Goal: Task Accomplishment & Management: Manage account settings

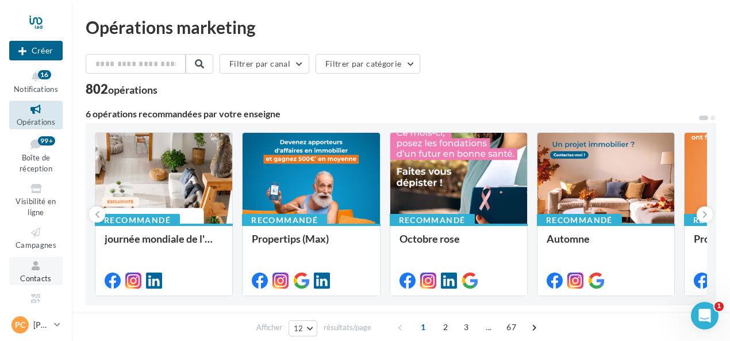
click at [33, 266] on icon at bounding box center [36, 265] width 47 height 13
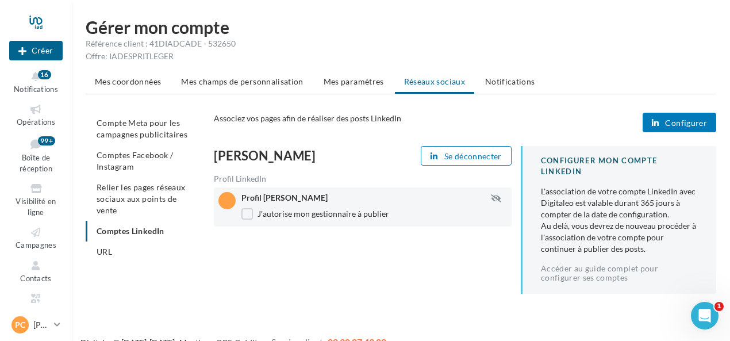
click at [685, 121] on span "Configurer" at bounding box center [686, 122] width 42 height 9
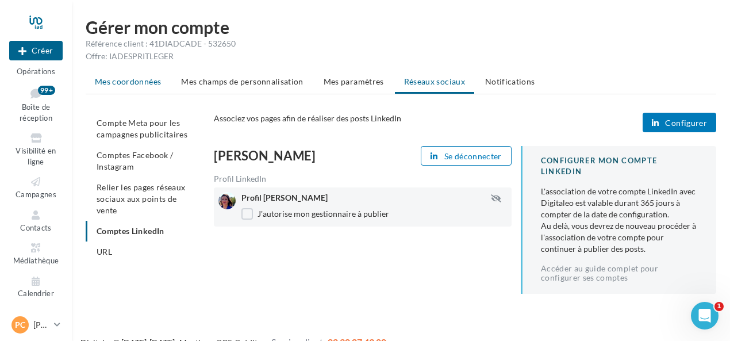
click at [151, 84] on span "Mes coordonnées" at bounding box center [128, 81] width 66 height 10
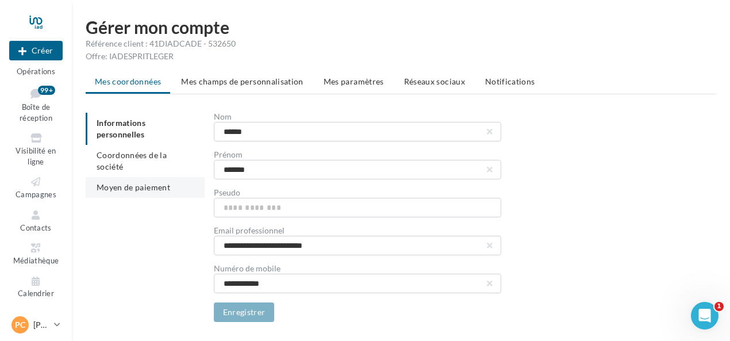
click at [135, 182] on span "Moyen de paiement" at bounding box center [134, 187] width 74 height 10
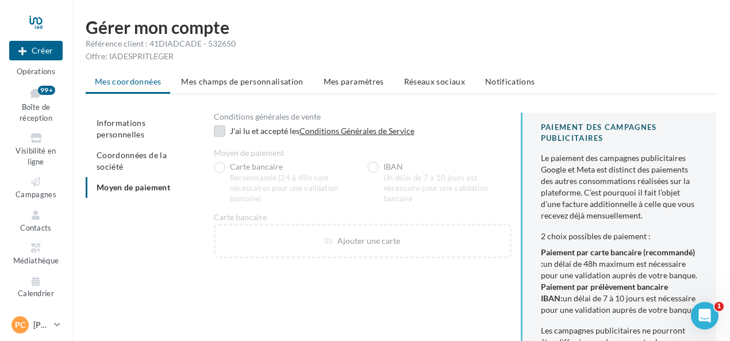
click at [222, 133] on label at bounding box center [219, 130] width 11 height 11
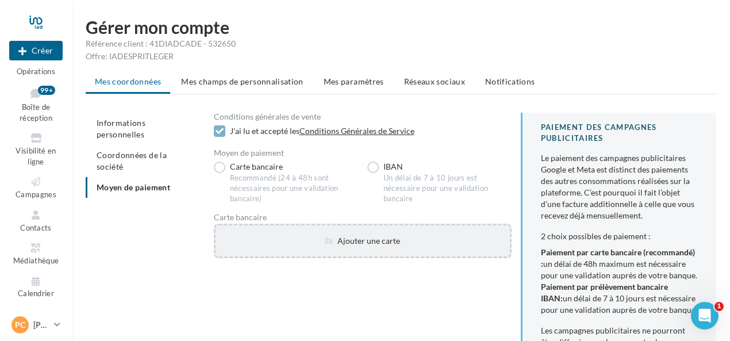
click at [367, 240] on div "Ajouter une carte" at bounding box center [363, 240] width 294 height 11
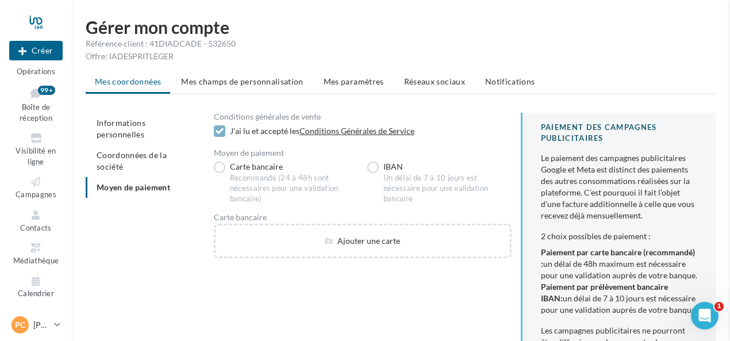
click at [228, 258] on div "Ajouter une carte bancaire Numéro de carte Date d'expiration Cryptogramme Annul…" at bounding box center [363, 258] width 298 height 0
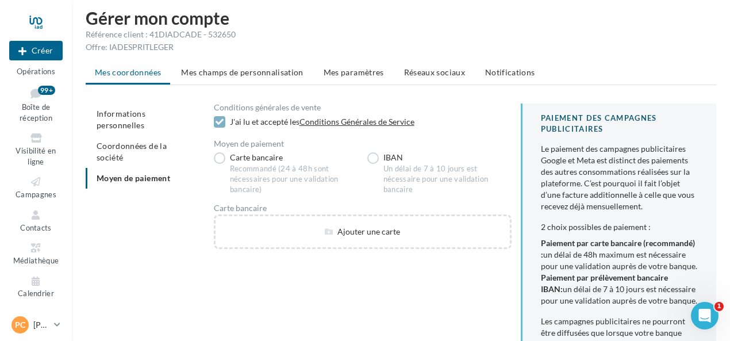
scroll to position [8, 0]
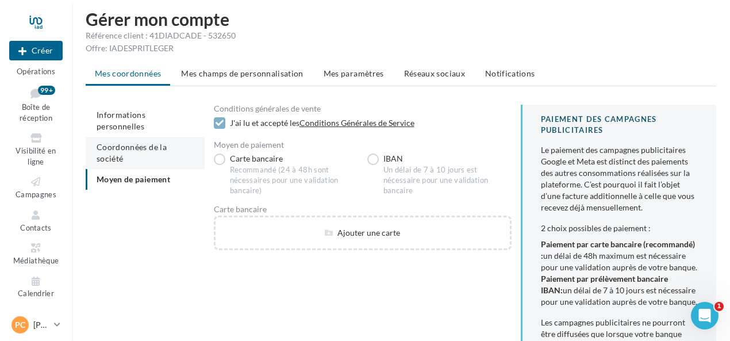
click at [167, 142] on span "Coordonnées de la société" at bounding box center [132, 152] width 70 height 21
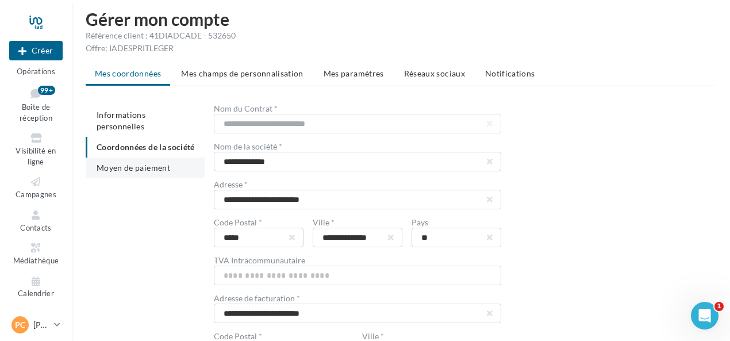
click at [156, 170] on span "Moyen de paiement" at bounding box center [134, 168] width 74 height 10
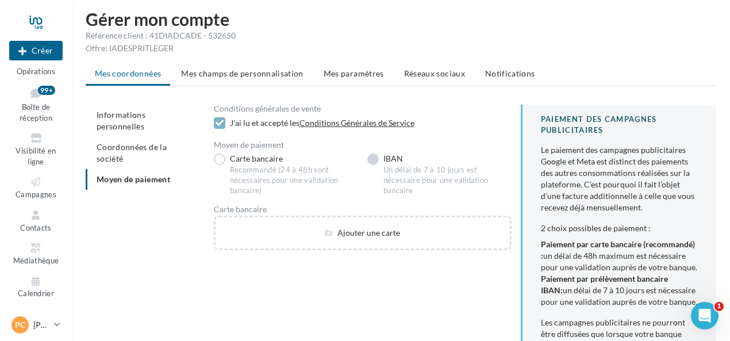
click at [378, 162] on label "IBAN Un délai de 7 à 10 jours est nécessaire pour une validation bancaire" at bounding box center [439, 174] width 144 height 43
click at [223, 159] on label "Carte bancaire Recommandé (24 à 48h sont nécessaires pour une validation bancai…" at bounding box center [286, 174] width 144 height 43
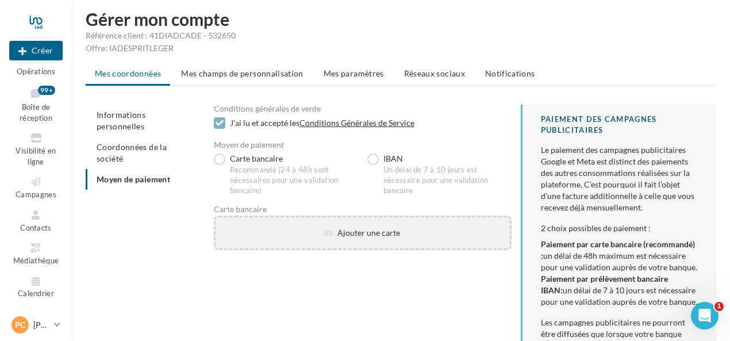
click at [254, 237] on div "Ajouter une carte" at bounding box center [363, 232] width 294 height 11
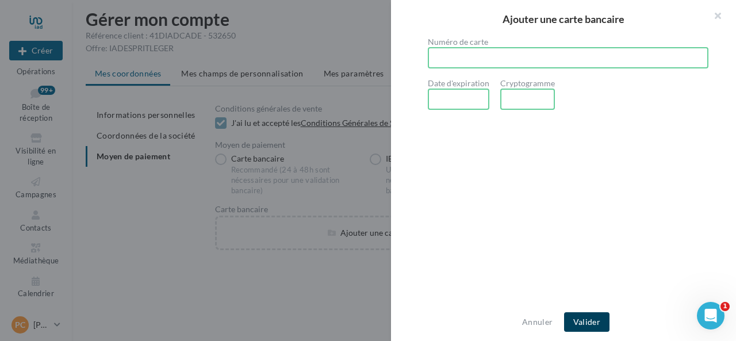
click at [587, 324] on button "Valider" at bounding box center [586, 322] width 45 height 20
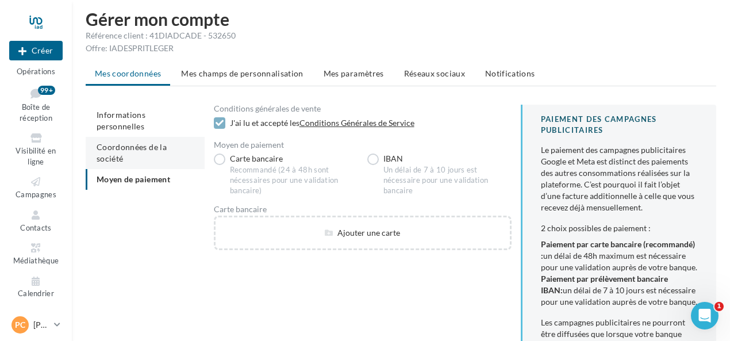
click at [156, 142] on span "Coordonnées de la société" at bounding box center [132, 152] width 70 height 21
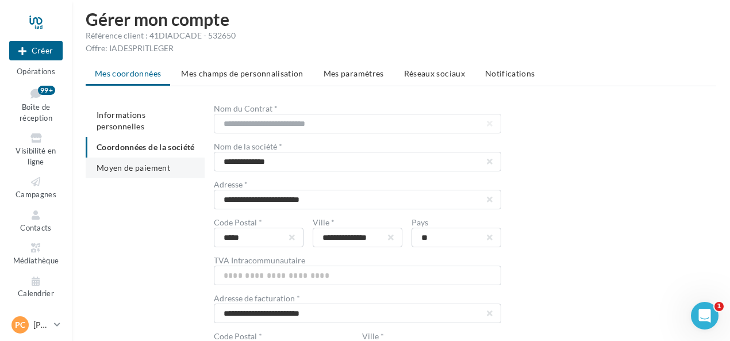
click at [155, 168] on span "Moyen de paiement" at bounding box center [134, 168] width 74 height 10
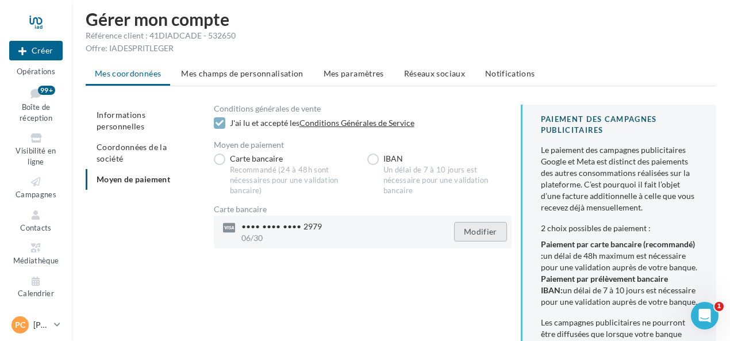
click at [469, 237] on button "Modifier" at bounding box center [480, 232] width 53 height 20
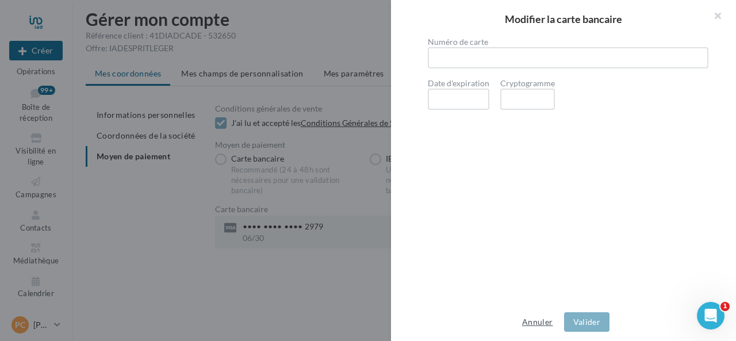
click at [530, 323] on button "Annuler" at bounding box center [537, 322] width 40 height 14
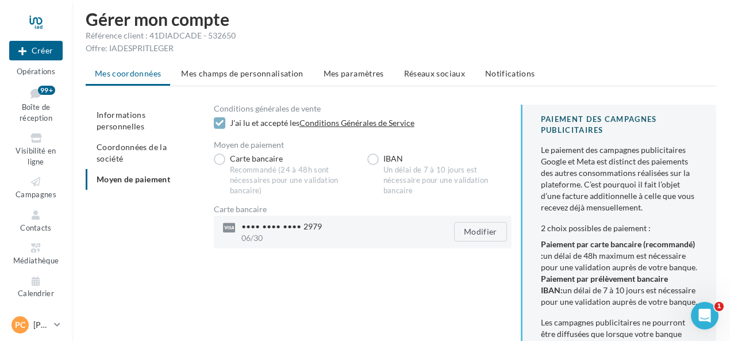
click at [297, 229] on span "••••" at bounding box center [292, 226] width 18 height 11
click at [284, 279] on div "Conditions générales de vente J'ai lu et accepté les Conditions Générales de Se…" at bounding box center [470, 300] width 512 height 391
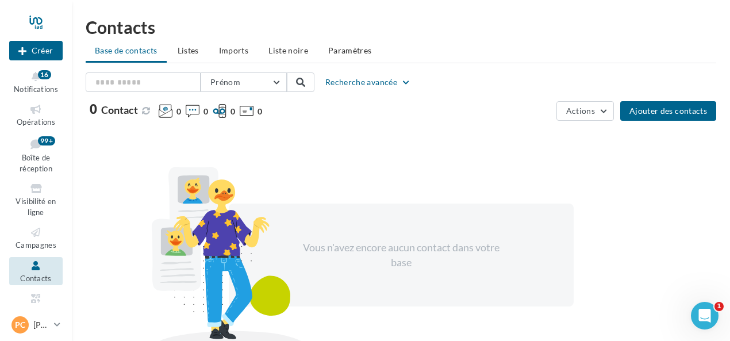
scroll to position [51, 0]
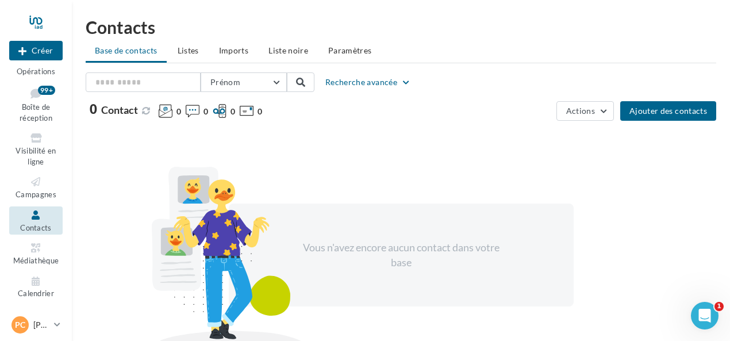
click at [72, 79] on div "Contacts Base de contacts Listes Imports Liste noire Paramètres Prénom Prénom N…" at bounding box center [401, 199] width 658 height 362
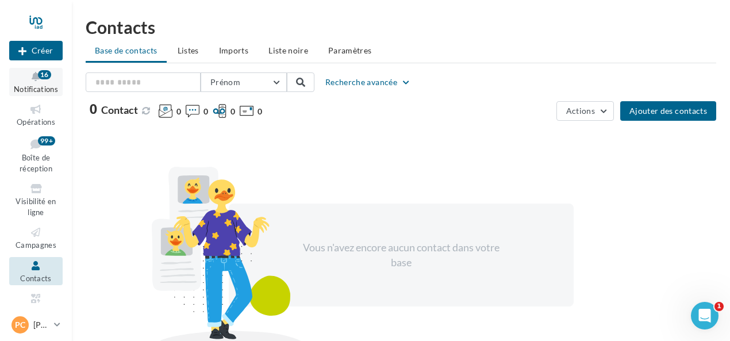
click at [40, 87] on span "Notifications" at bounding box center [36, 88] width 44 height 9
